Goal: Transaction & Acquisition: Purchase product/service

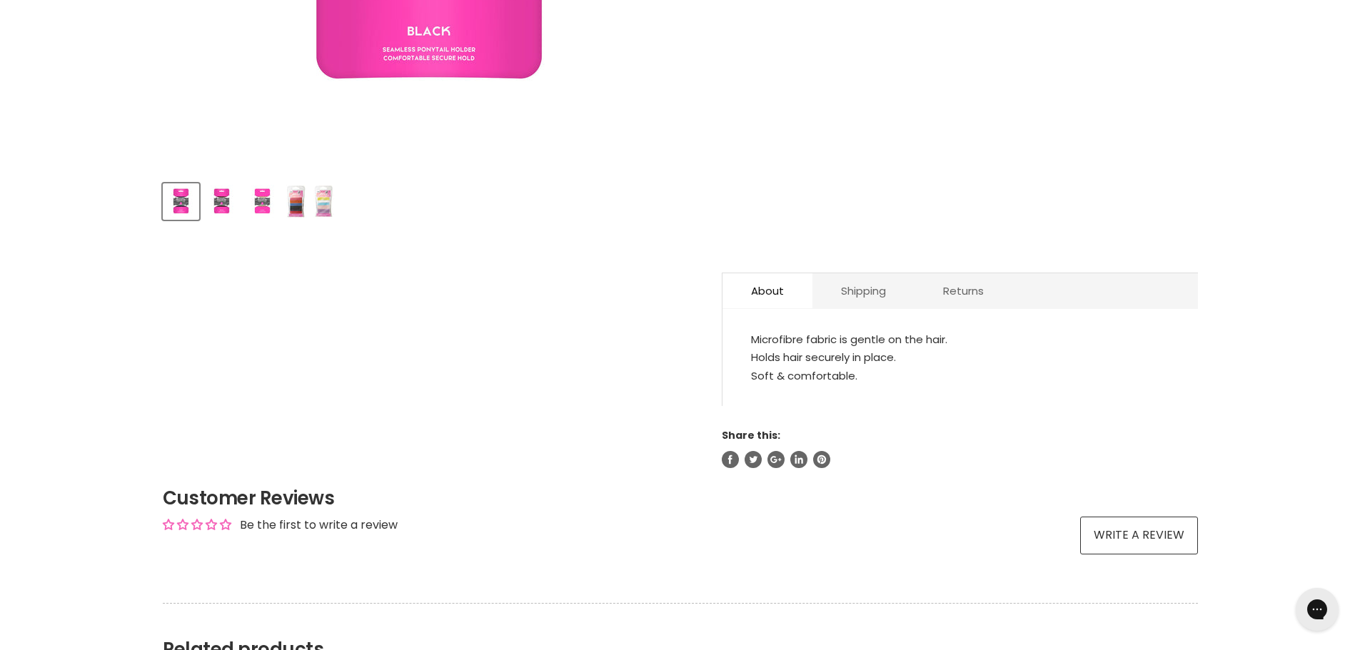
scroll to position [571, 0]
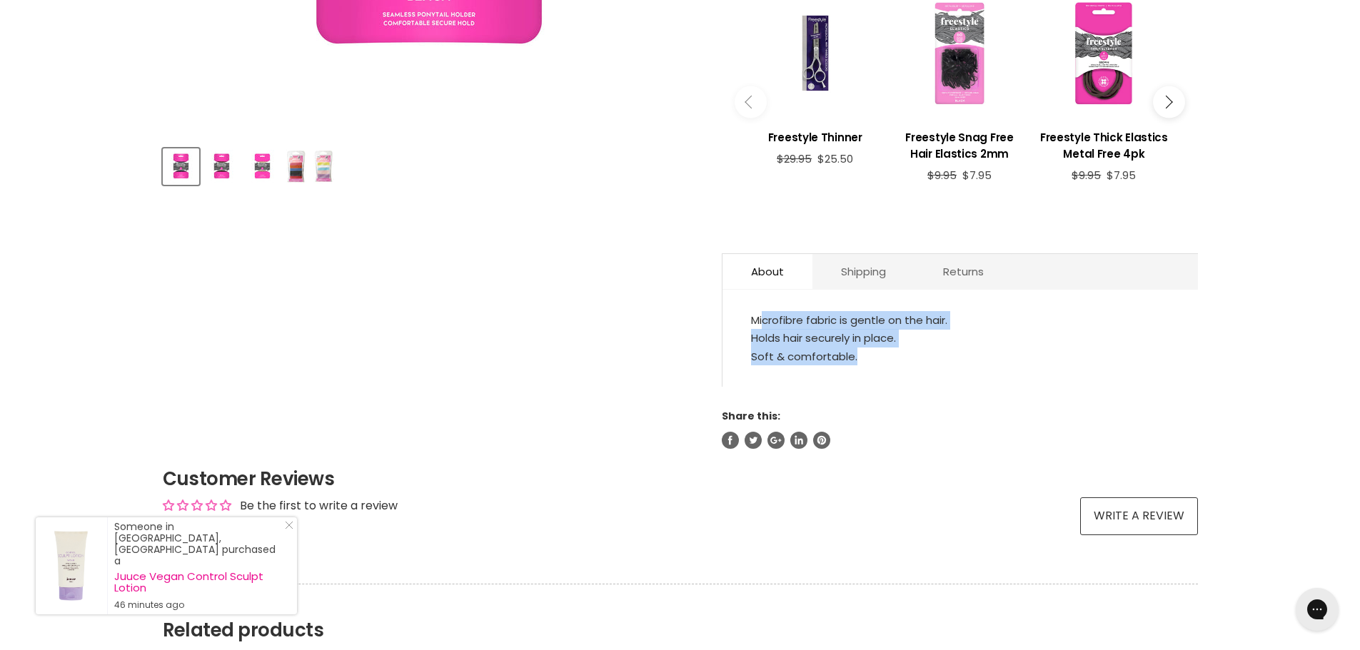
drag, startPoint x: 763, startPoint y: 320, endPoint x: 892, endPoint y: 355, distance: 134.6
click at [892, 355] on ul "Microfibre fabric is gentle on the hair. Holds hair securely in place. Soft & c…" at bounding box center [960, 338] width 418 height 55
